Goal: Navigation & Orientation: Go to known website

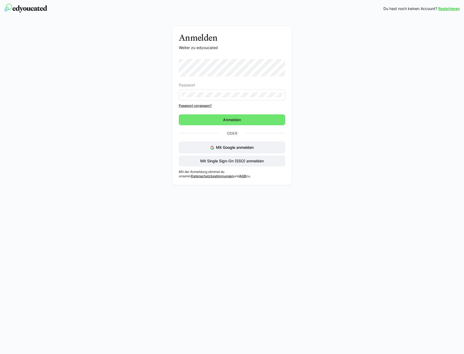
click at [336, 25] on div "Anmelden Weiter zu edyoucated Passwort Passwort vergessen? Anmelden Oder Mit Go…" at bounding box center [232, 102] width 464 height 170
click at [274, 163] on span "Mit Single Sign-On (SSO) anmelden" at bounding box center [232, 161] width 106 height 11
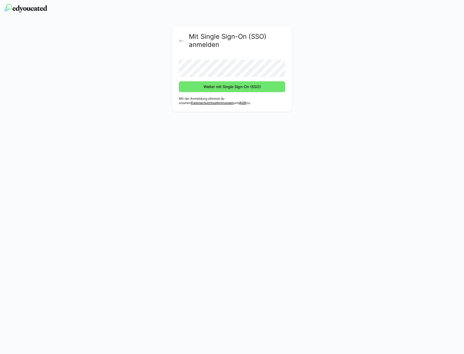
click at [137, 88] on div "Mit Single Sign-On (SSO) anmelden Weiter mit Single Sign-On (SSO) Mit der Anmel…" at bounding box center [232, 70] width 306 height 88
click at [231, 88] on span "Weiter mit Single Sign-On (SSO)" at bounding box center [232, 86] width 59 height 5
